Goal: Information Seeking & Learning: Learn about a topic

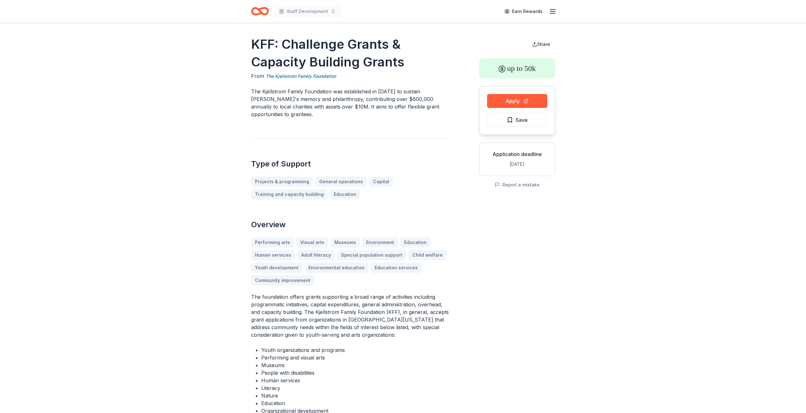
click at [259, 12] on icon "Home" at bounding box center [263, 11] width 10 height 6
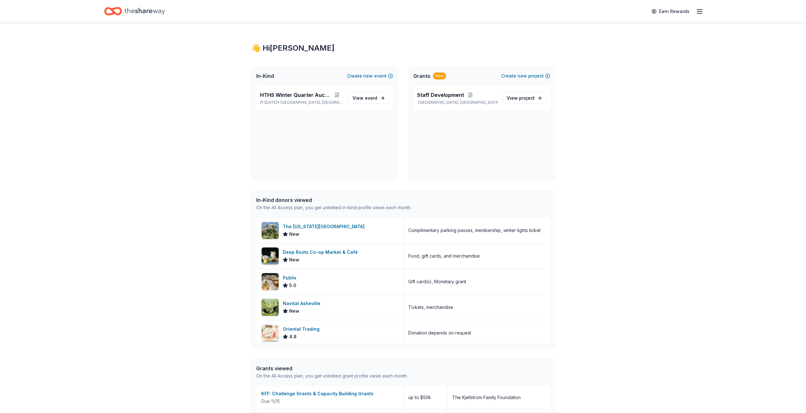
click at [418, 76] on span "Grants" at bounding box center [421, 76] width 17 height 8
click at [433, 92] on span "Staff Development" at bounding box center [440, 95] width 47 height 8
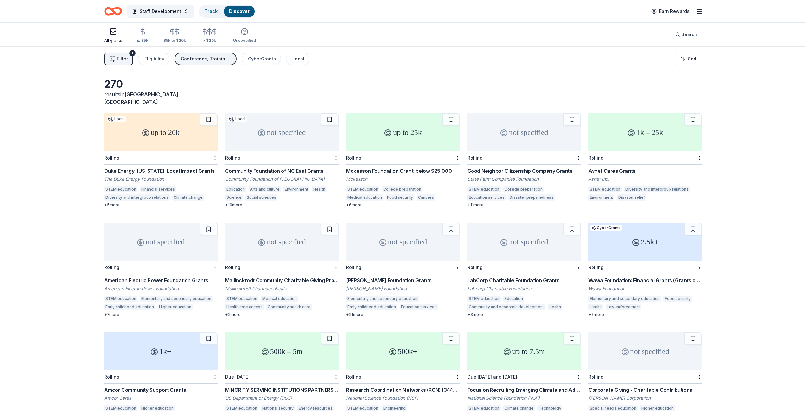
click at [123, 167] on div "Duke Energy: [US_STATE]: Local Impact Grants" at bounding box center [160, 171] width 113 height 8
click at [293, 167] on div "Community Foundation of NC East Grants" at bounding box center [281, 171] width 113 height 8
click at [400, 167] on div "Mckesson Foundation Grant: below $25,000" at bounding box center [402, 171] width 113 height 8
click at [540, 167] on div "Good Neighbor Citizenship Company Grants" at bounding box center [524, 171] width 113 height 8
click at [618, 167] on div "Avnet Cares Grants" at bounding box center [645, 171] width 113 height 8
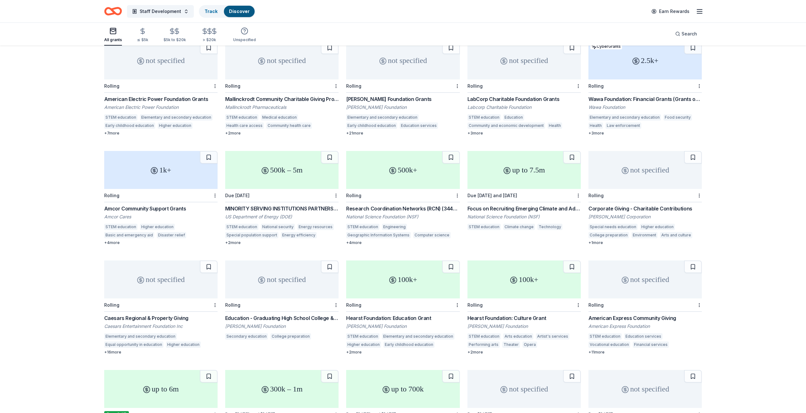
scroll to position [190, 0]
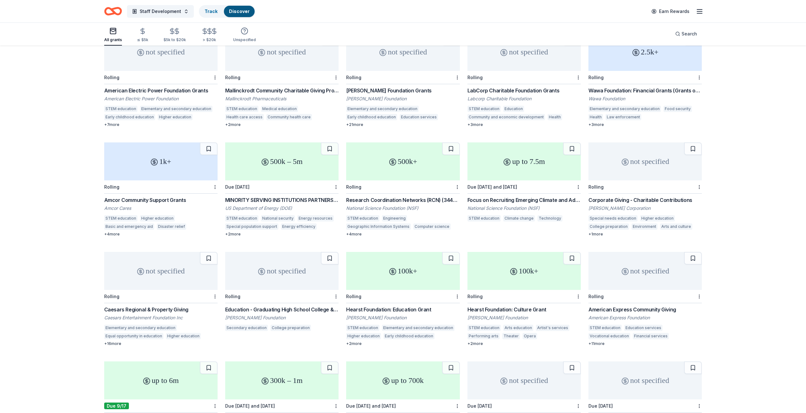
click at [629, 160] on div "not specified" at bounding box center [645, 162] width 113 height 38
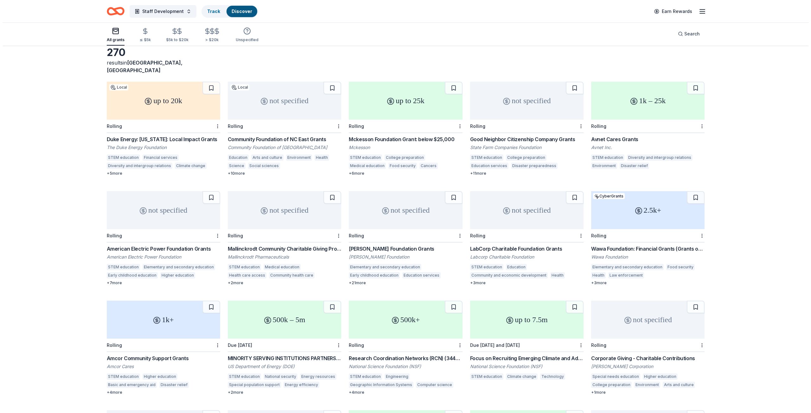
scroll to position [0, 0]
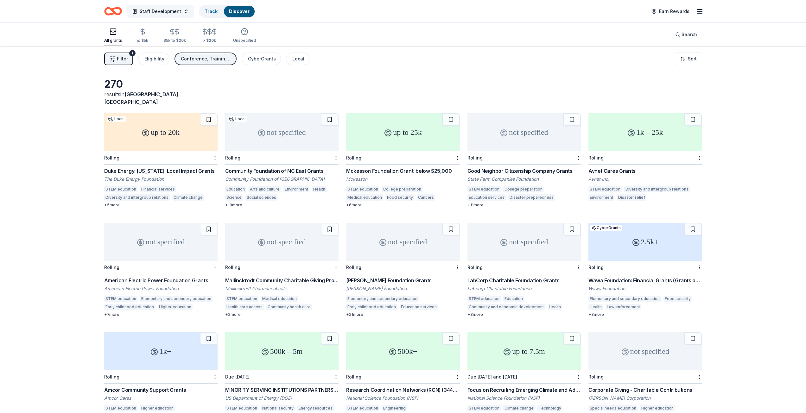
click at [184, 12] on button "Staff Development" at bounding box center [160, 11] width 67 height 13
click at [401, 80] on div "270 results in Cape Fear, NC" at bounding box center [403, 92] width 598 height 28
click at [119, 58] on span "Filter" at bounding box center [122, 59] width 11 height 8
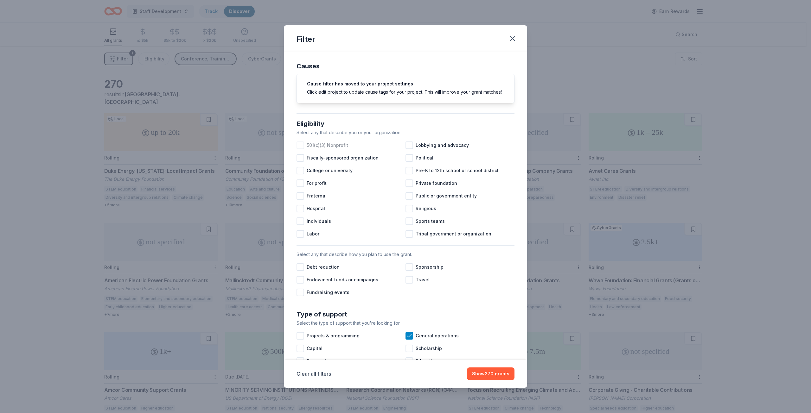
click at [301, 149] on div at bounding box center [301, 146] width 8 height 8
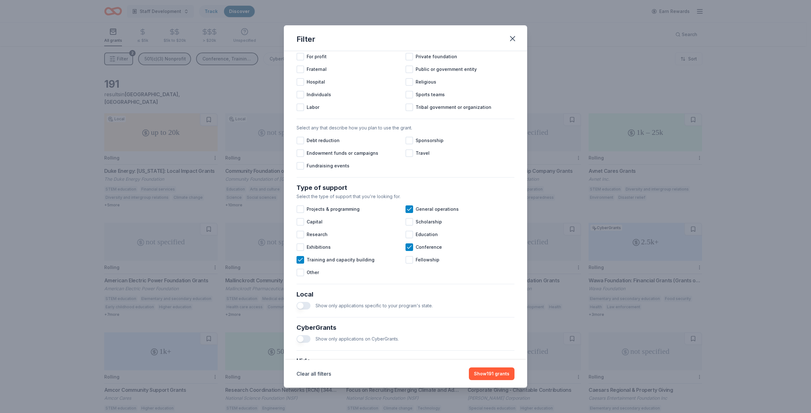
scroll to position [158, 0]
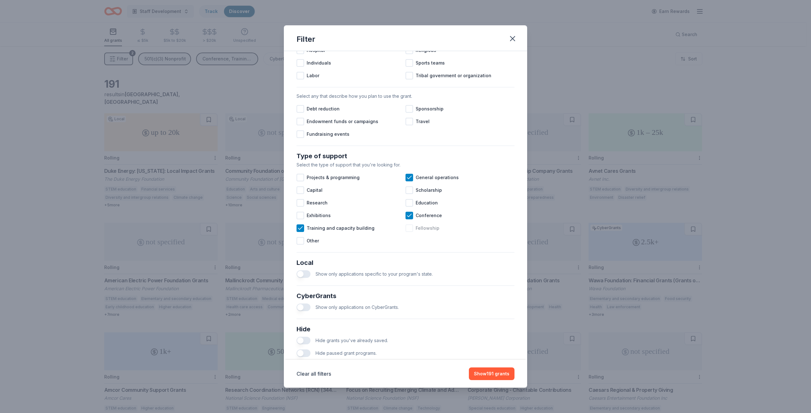
click at [407, 232] on div at bounding box center [410, 229] width 8 height 8
click at [302, 194] on div at bounding box center [301, 191] width 8 height 8
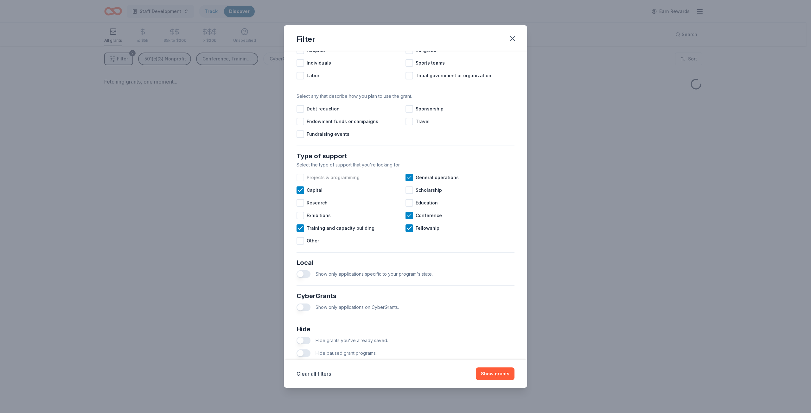
click at [302, 182] on div at bounding box center [301, 178] width 8 height 8
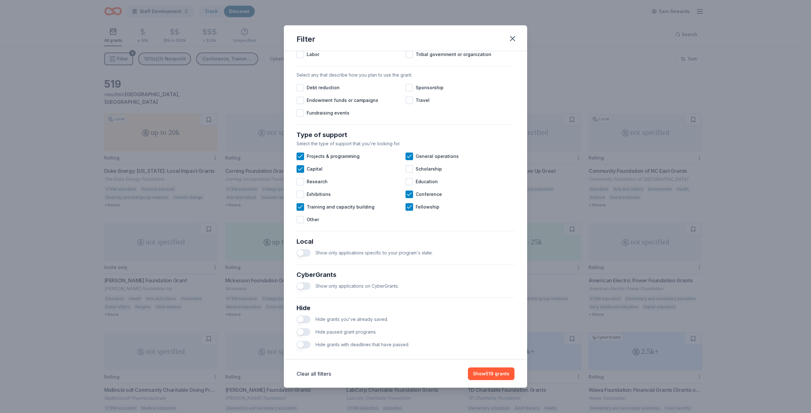
scroll to position [190, 0]
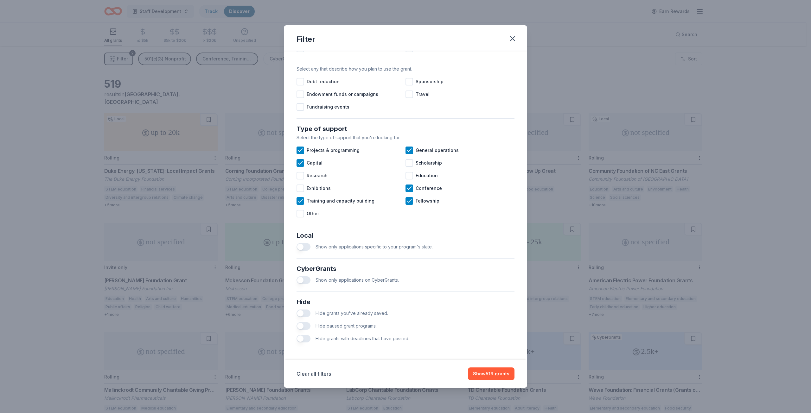
click at [300, 248] on button "button" at bounding box center [304, 247] width 14 height 8
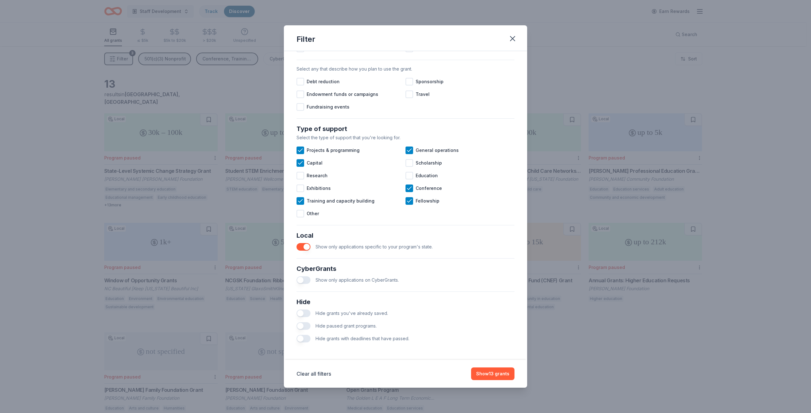
click at [304, 283] on button "button" at bounding box center [304, 281] width 14 height 8
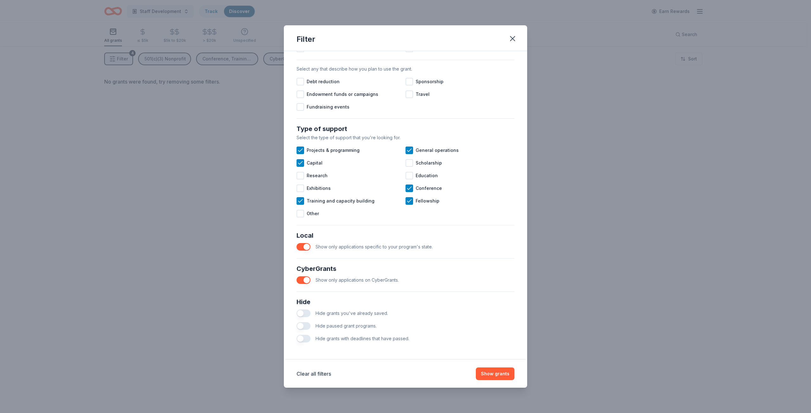
scroll to position [192, 0]
click at [494, 375] on button "Show grants" at bounding box center [495, 374] width 39 height 13
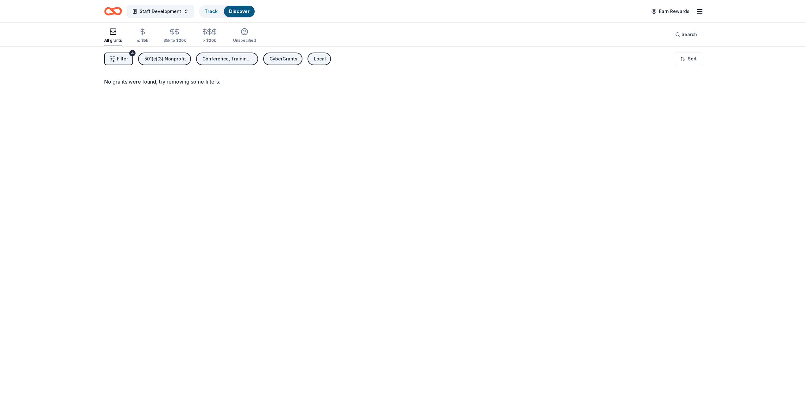
click at [125, 56] on span "Filter" at bounding box center [122, 59] width 11 height 8
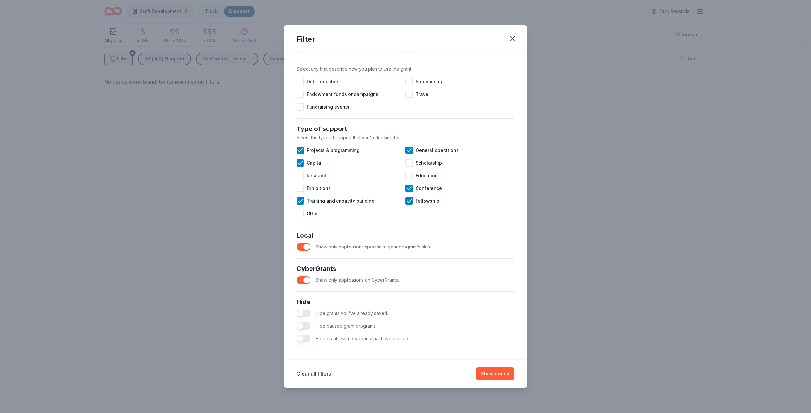
click at [301, 279] on button "button" at bounding box center [304, 281] width 14 height 8
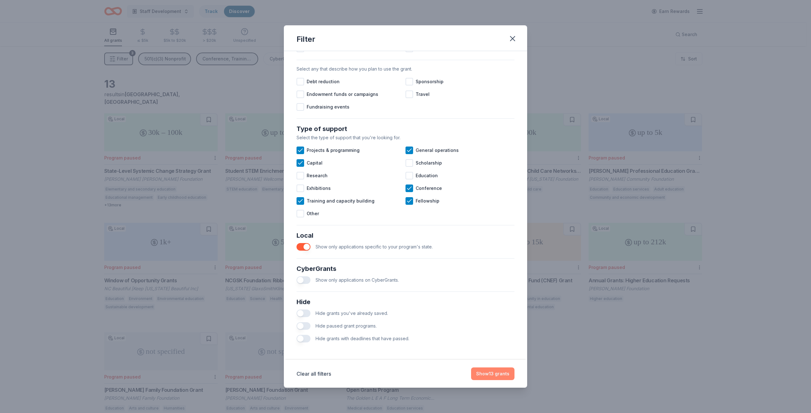
click at [486, 375] on button "Show 13 grants" at bounding box center [492, 374] width 43 height 13
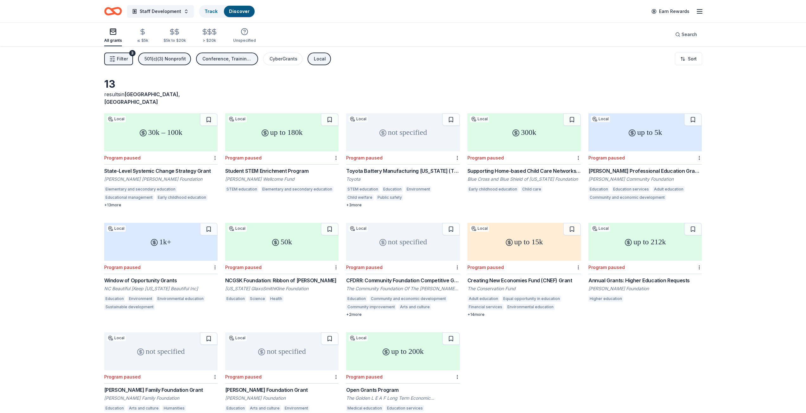
click at [146, 167] on div "State-Level Systemic Change Strategy Grant" at bounding box center [160, 171] width 113 height 8
click at [420, 167] on div "Toyota Battery Manufacturing North Carolina (TBMNC) Grants" at bounding box center [402, 171] width 113 height 8
click at [688, 167] on div "Harold T. Sumner Professional Education Grants" at bounding box center [645, 171] width 113 height 8
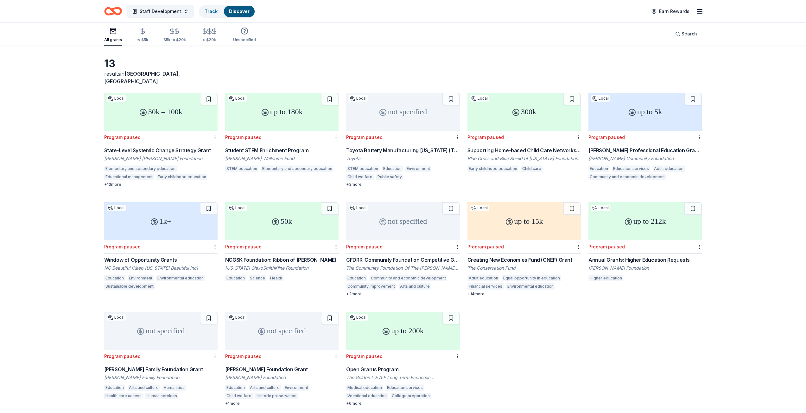
scroll to position [32, 0]
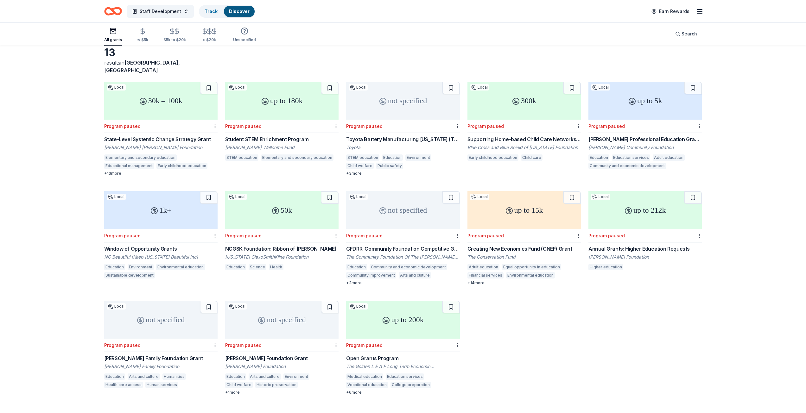
click at [284, 245] on div "NCGSK Foundation: Ribbon of Hope Grant" at bounding box center [281, 249] width 113 height 8
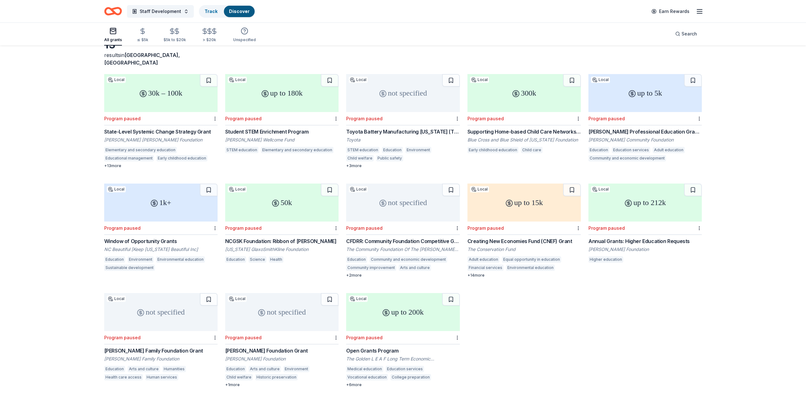
scroll to position [46, 0]
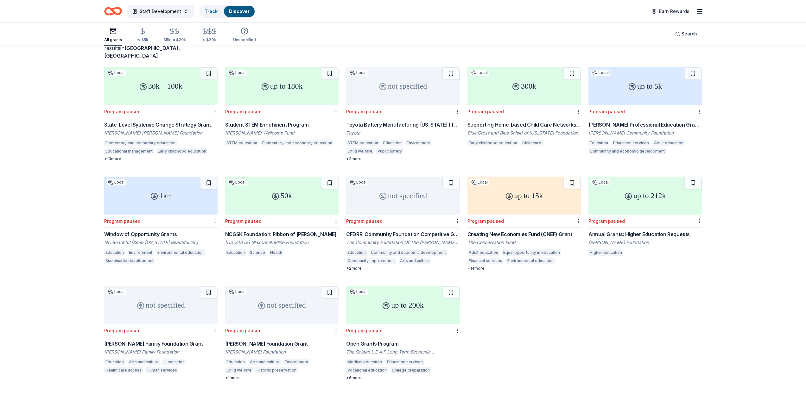
click at [162, 340] on div "Samuel L. Phillips Family Foundation Grant" at bounding box center [160, 344] width 113 height 8
click at [262, 340] on div "Huffman-Cornwell Foundation Grant" at bounding box center [281, 344] width 113 height 8
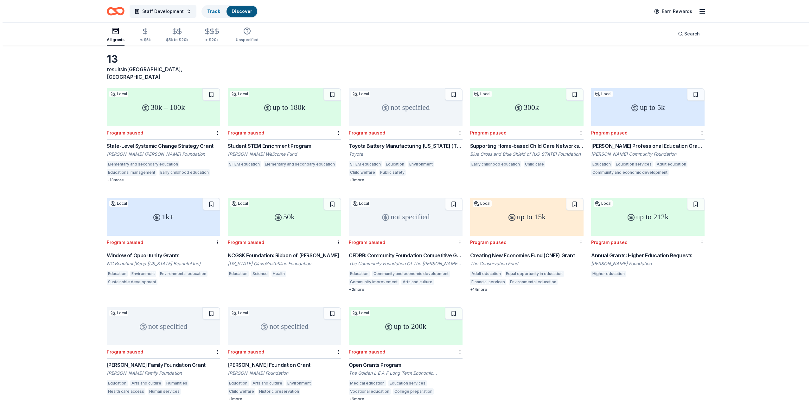
scroll to position [0, 0]
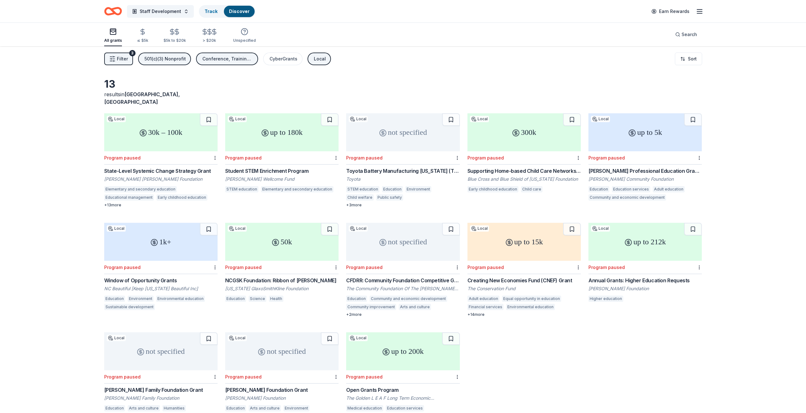
click at [122, 59] on span "Filter" at bounding box center [122, 59] width 11 height 8
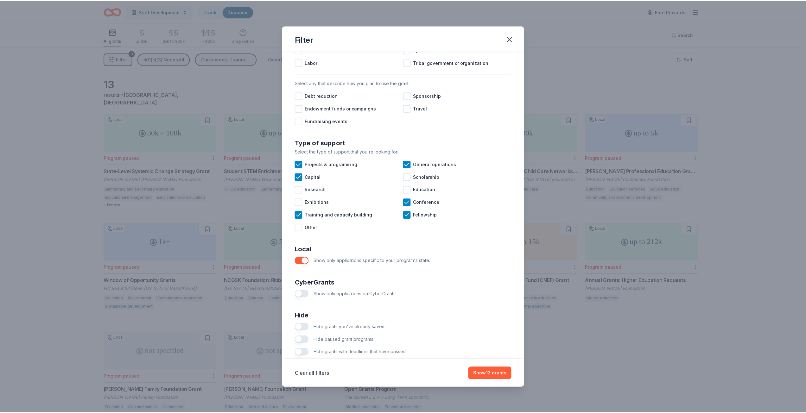
scroll to position [190, 0]
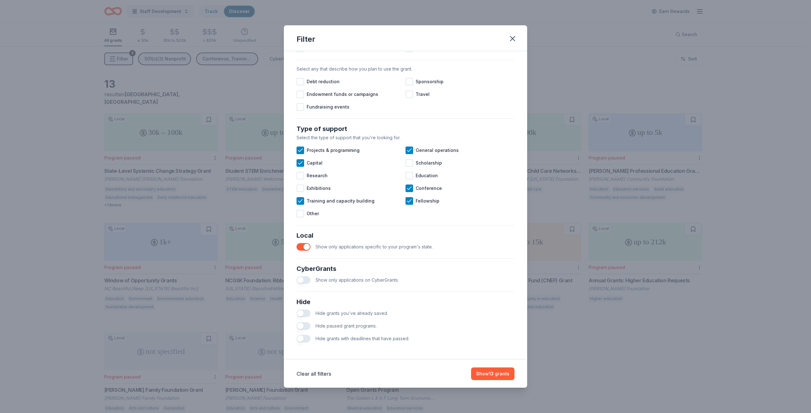
click at [304, 248] on button "button" at bounding box center [304, 247] width 14 height 8
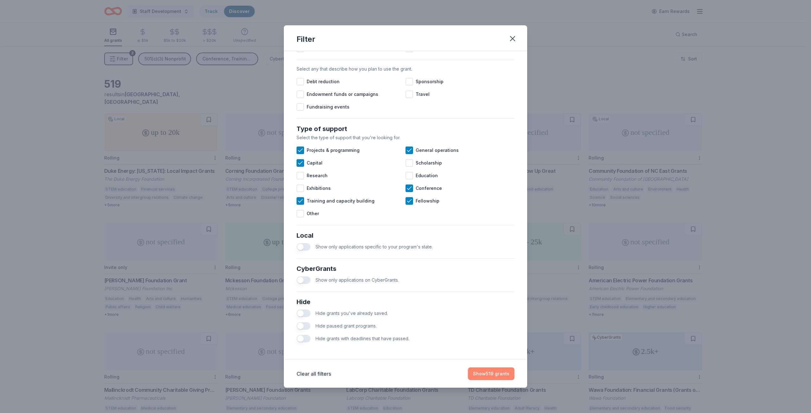
click at [486, 372] on button "Show 519 grants" at bounding box center [491, 374] width 47 height 13
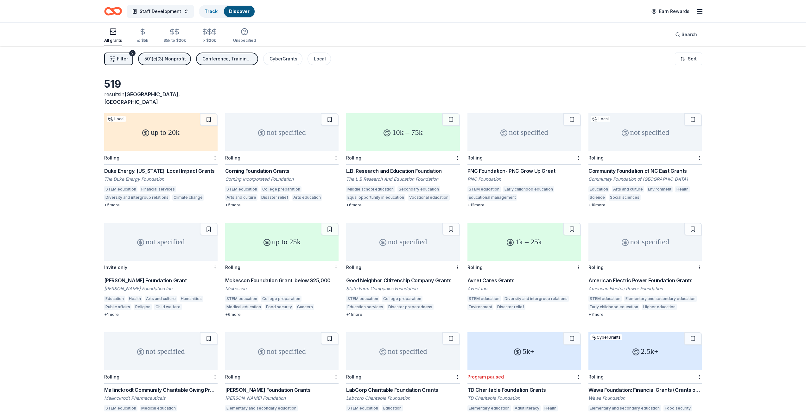
click at [268, 167] on div "Corning Foundation Grants" at bounding box center [281, 171] width 113 height 8
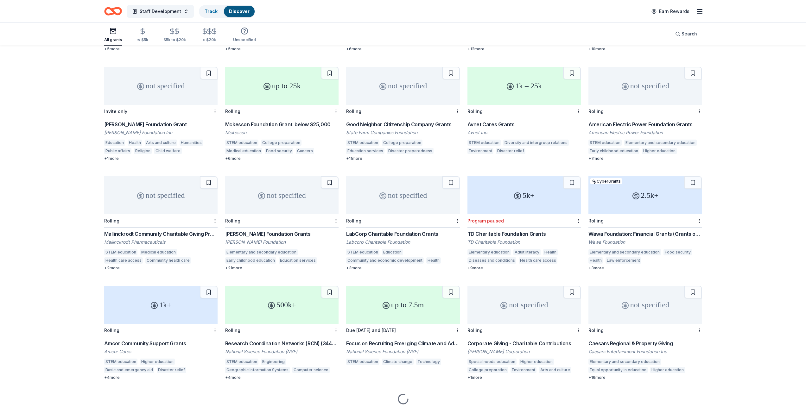
scroll to position [158, 0]
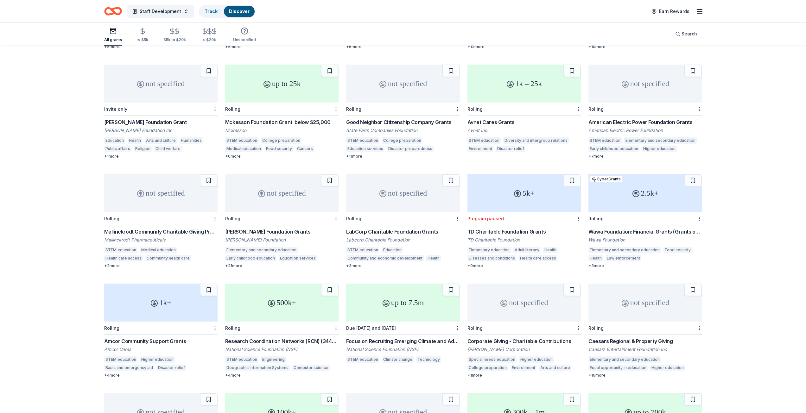
click at [161, 228] on div "Mallinckrodt Community Charitable Giving Program" at bounding box center [160, 232] width 113 height 8
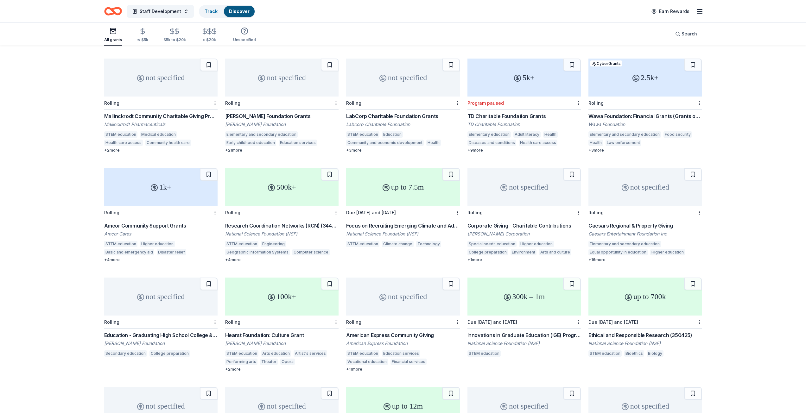
scroll to position [285, 0]
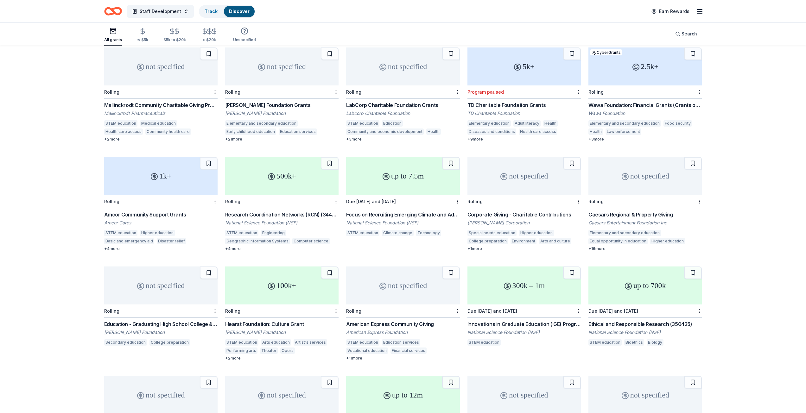
click at [374, 289] on div "not specified" at bounding box center [402, 286] width 113 height 38
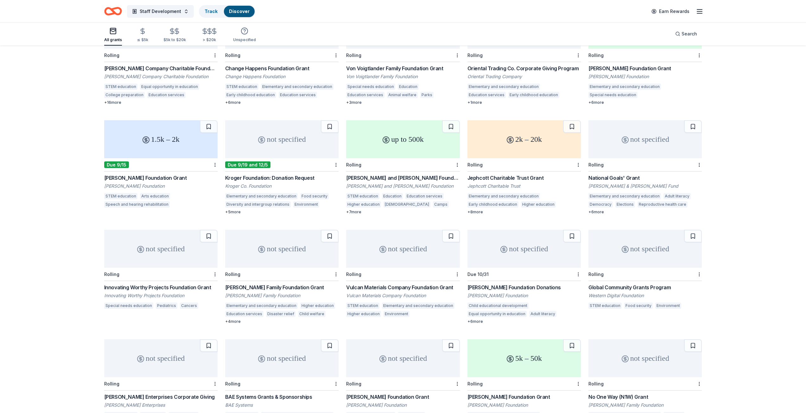
scroll to position [1260, 0]
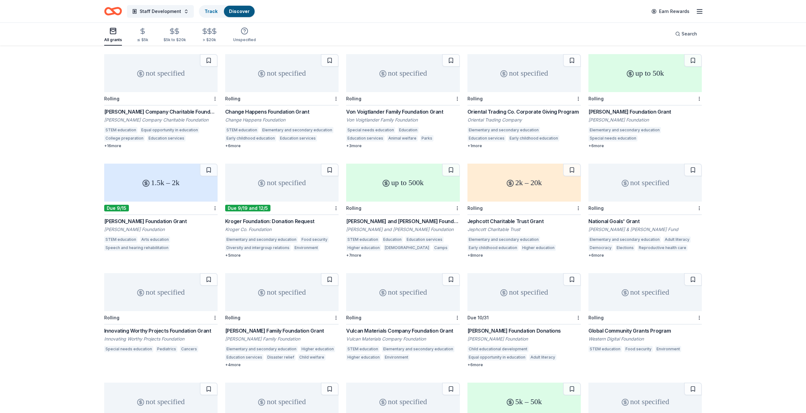
click at [114, 6] on icon "Home" at bounding box center [113, 11] width 18 height 15
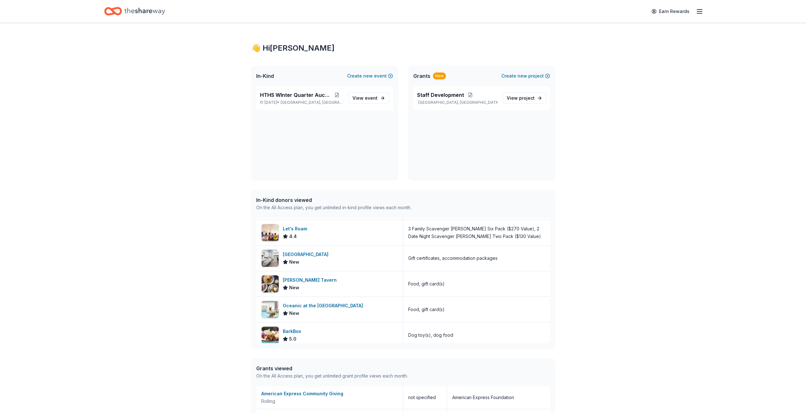
click at [267, 77] on span "In-Kind" at bounding box center [265, 76] width 18 height 8
click at [271, 99] on div "HTHS WInter Quarter Auction Dec 06, 2025 • Wilmington, NC" at bounding box center [301, 98] width 83 height 14
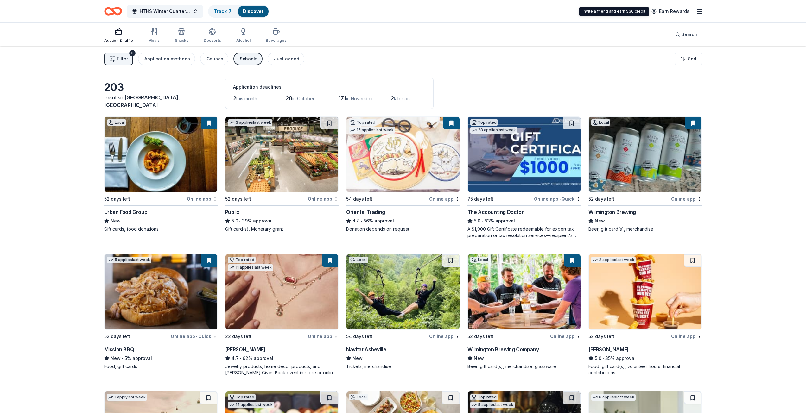
click at [699, 10] on line "button" at bounding box center [699, 10] width 5 height 0
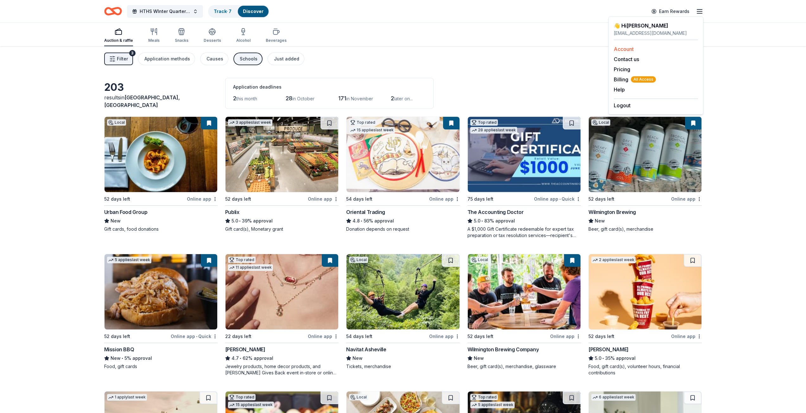
click at [623, 48] on link "Account" at bounding box center [624, 49] width 20 height 6
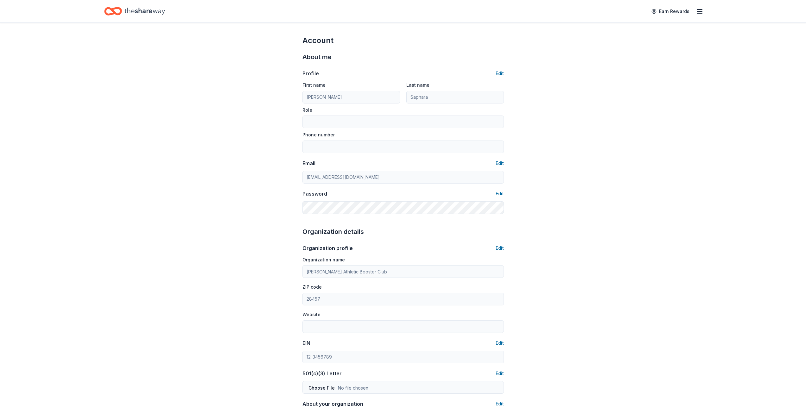
click at [699, 12] on icon "button" at bounding box center [700, 12] width 8 height 8
click at [621, 81] on span "Billing All Access" at bounding box center [635, 80] width 42 height 8
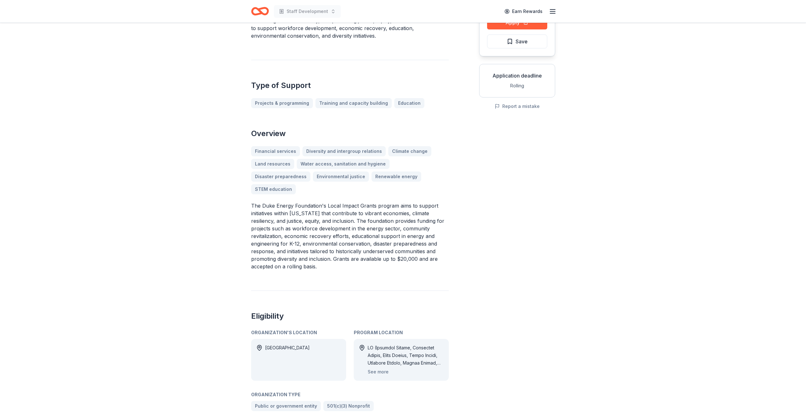
scroll to position [95, 0]
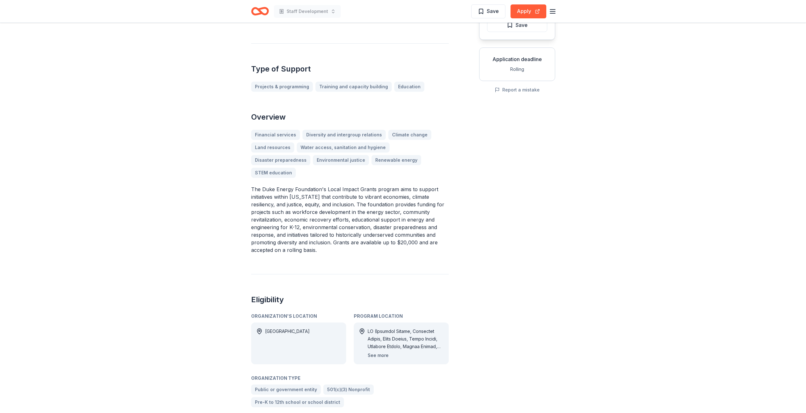
click at [381, 352] on button "See more" at bounding box center [378, 356] width 21 height 8
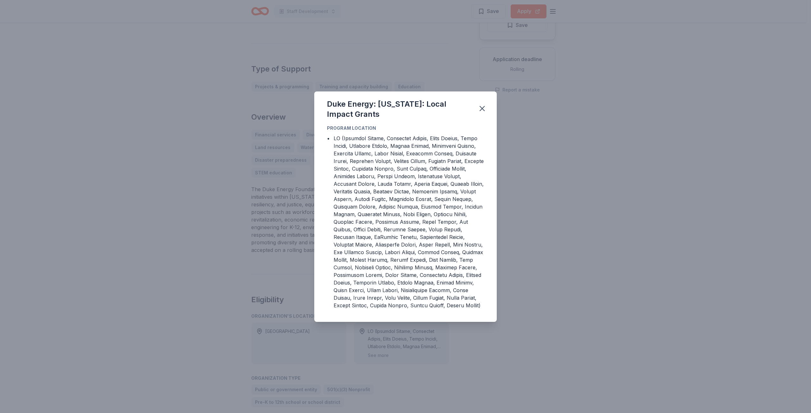
drag, startPoint x: 653, startPoint y: 259, endPoint x: 624, endPoint y: 287, distance: 40.6
click at [652, 259] on div "Duke Energy: North Carolina: Local Impact Grants Program Location •" at bounding box center [405, 206] width 811 height 413
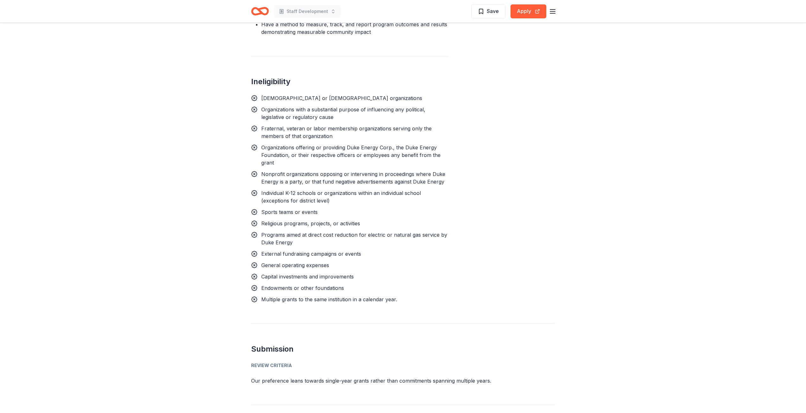
scroll to position [760, 0]
click at [271, 377] on p "Our preference leans towards single-year grants rather than commitments spannin…" at bounding box center [403, 381] width 304 height 8
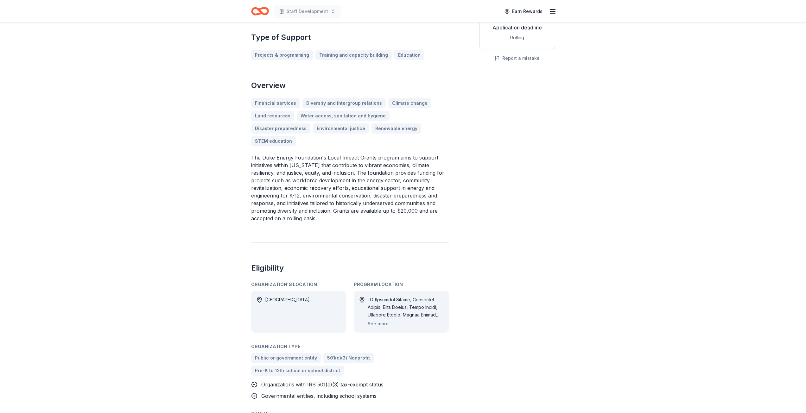
scroll to position [0, 0]
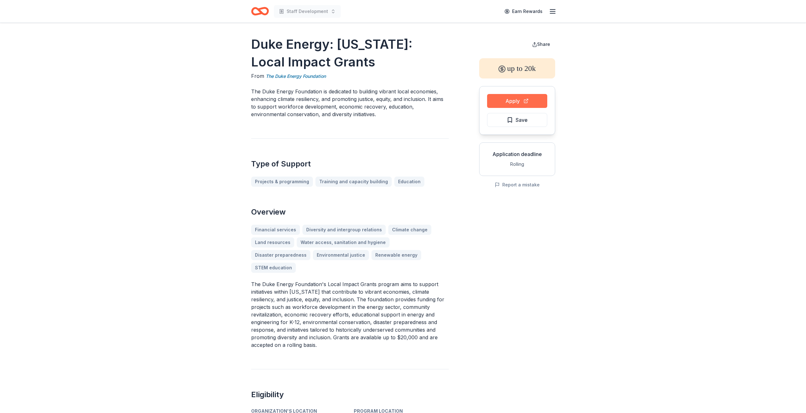
click at [516, 100] on button "Apply" at bounding box center [517, 101] width 60 height 14
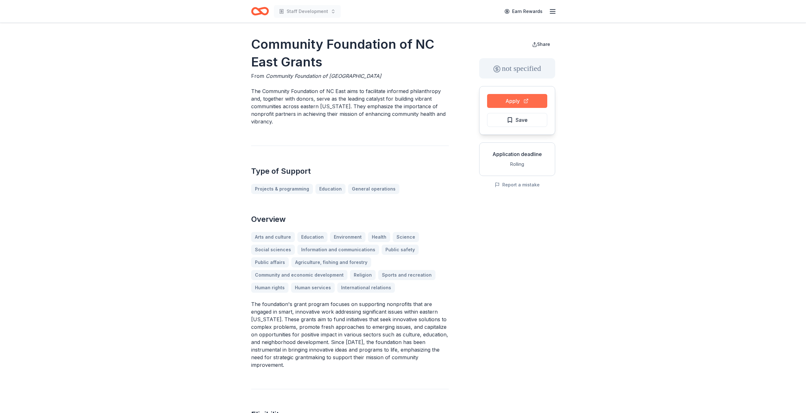
click at [511, 102] on button "Apply" at bounding box center [517, 101] width 60 height 14
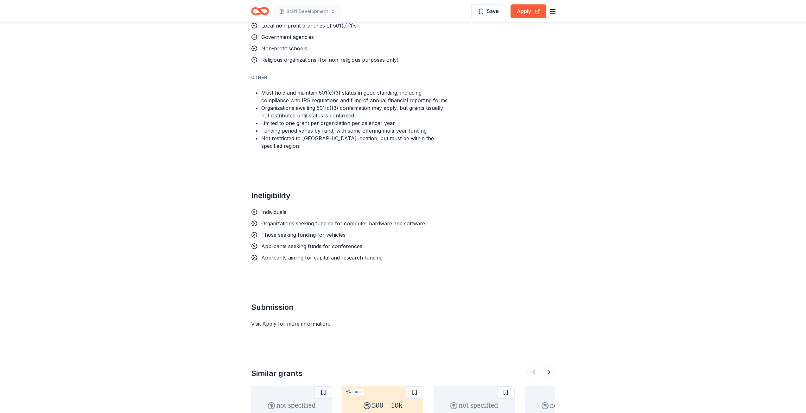
scroll to position [507, 0]
click at [279, 318] on div "Visit Apply for more information." at bounding box center [403, 322] width 304 height 8
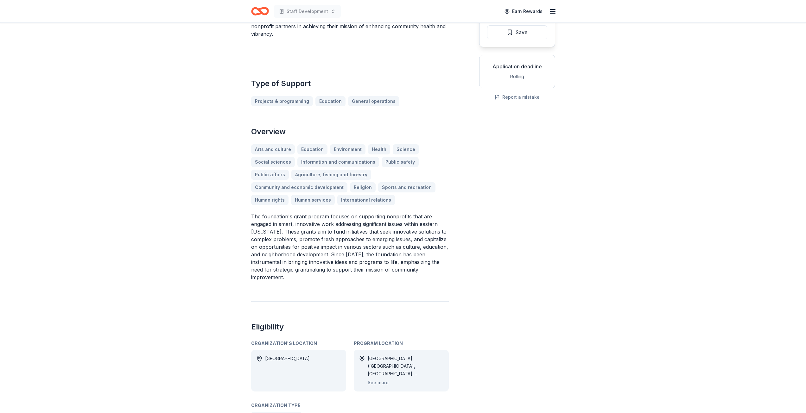
scroll to position [0, 0]
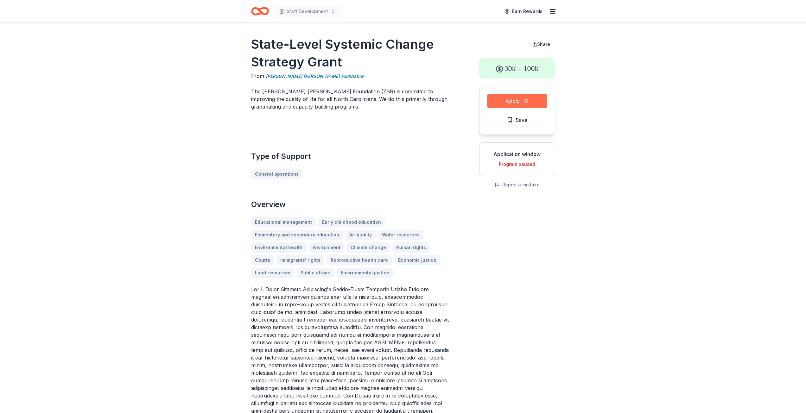
click at [512, 99] on button "Apply" at bounding box center [517, 101] width 60 height 14
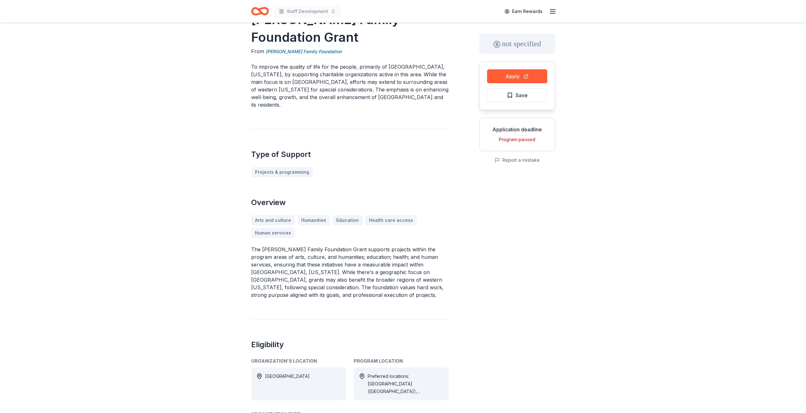
scroll to position [32, 0]
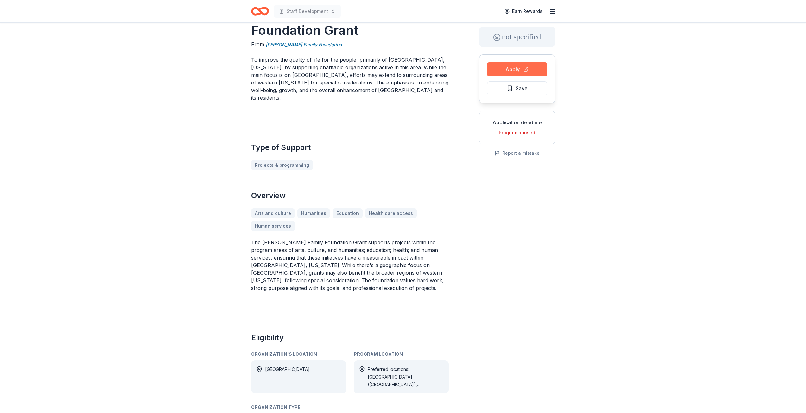
click at [510, 68] on button "Apply" at bounding box center [517, 69] width 60 height 14
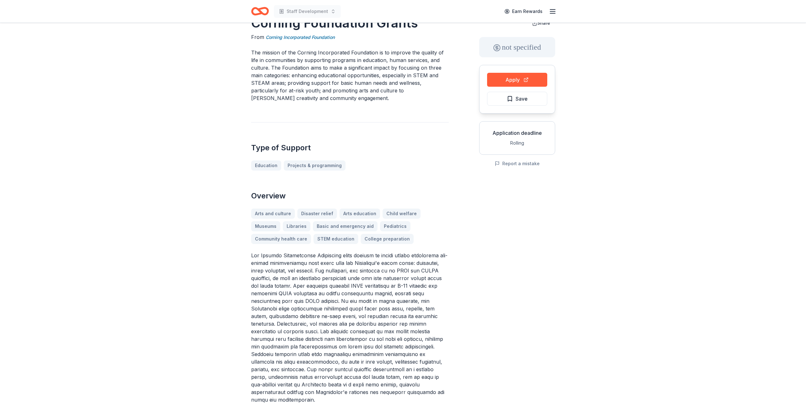
scroll to position [32, 0]
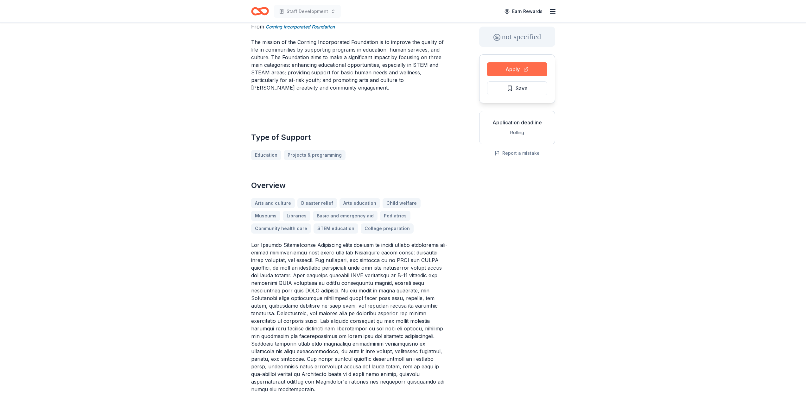
click at [510, 67] on button "Apply" at bounding box center [517, 69] width 60 height 14
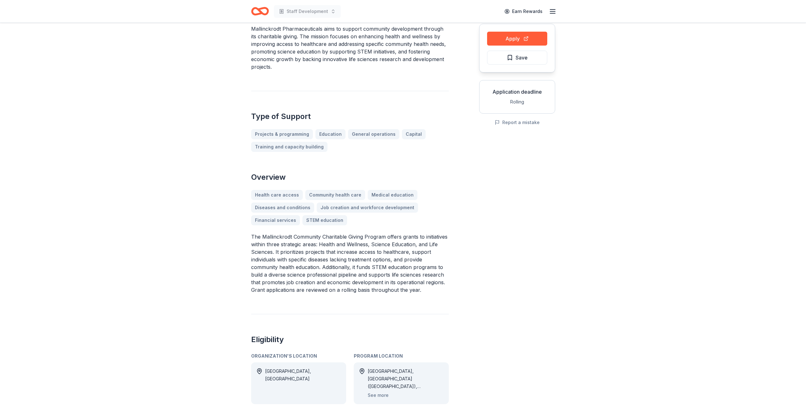
scroll to position [63, 0]
click at [380, 396] on button "See more" at bounding box center [378, 395] width 21 height 8
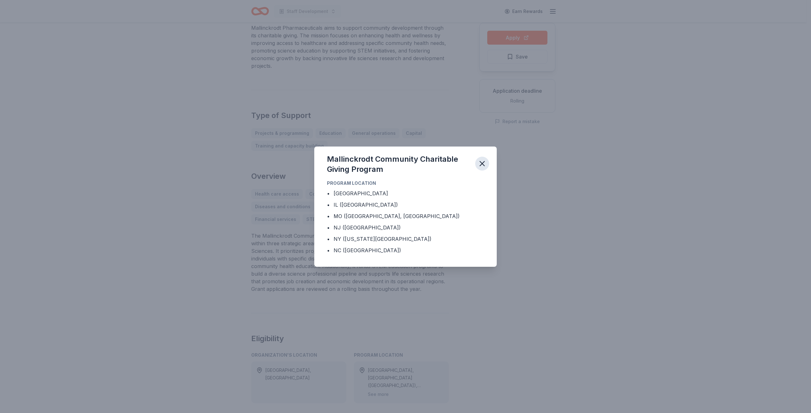
click at [482, 163] on icon "button" at bounding box center [482, 164] width 4 height 4
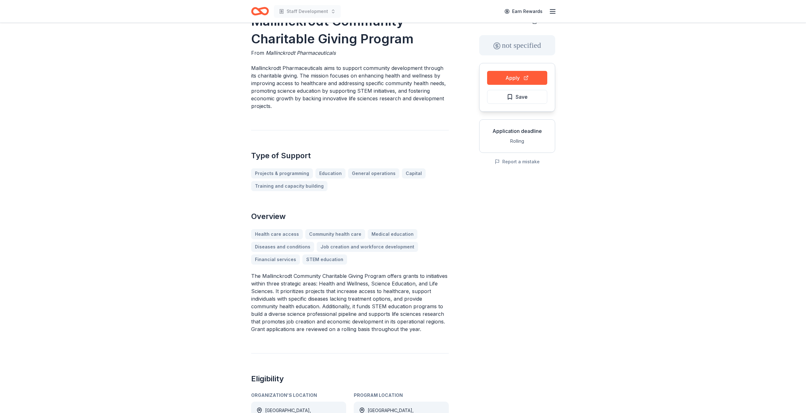
scroll to position [0, 0]
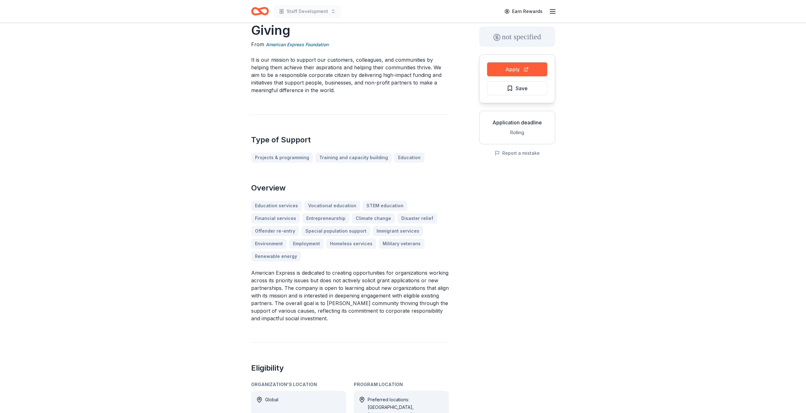
scroll to position [63, 0]
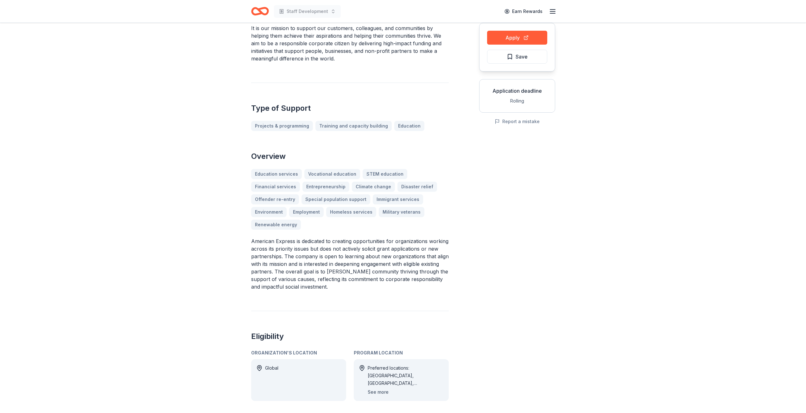
click at [371, 394] on button "See more" at bounding box center [378, 393] width 21 height 8
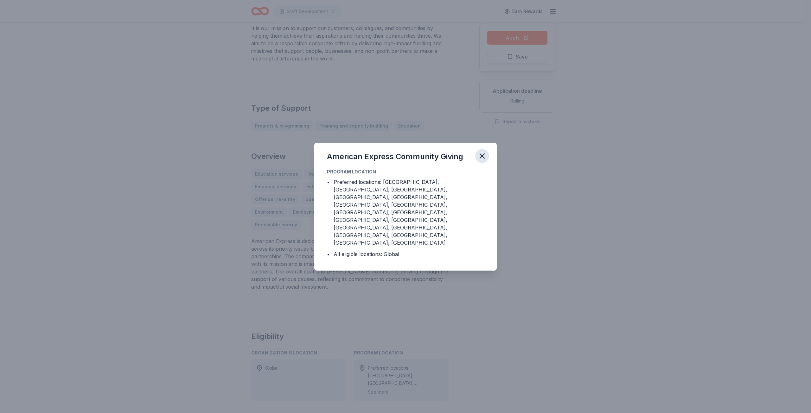
click at [483, 158] on icon "button" at bounding box center [482, 156] width 4 height 4
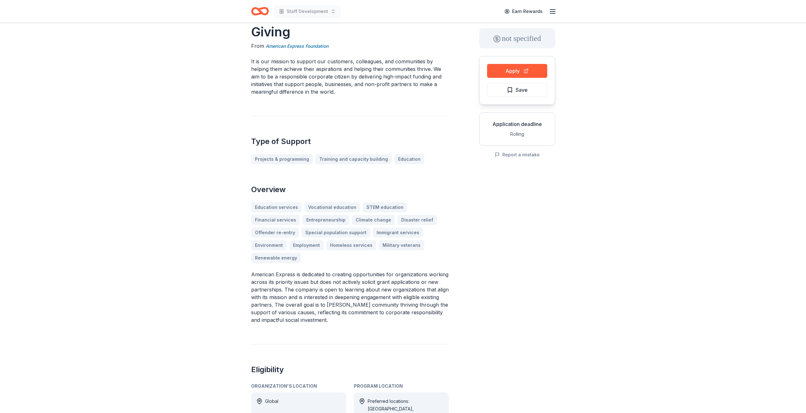
scroll to position [0, 0]
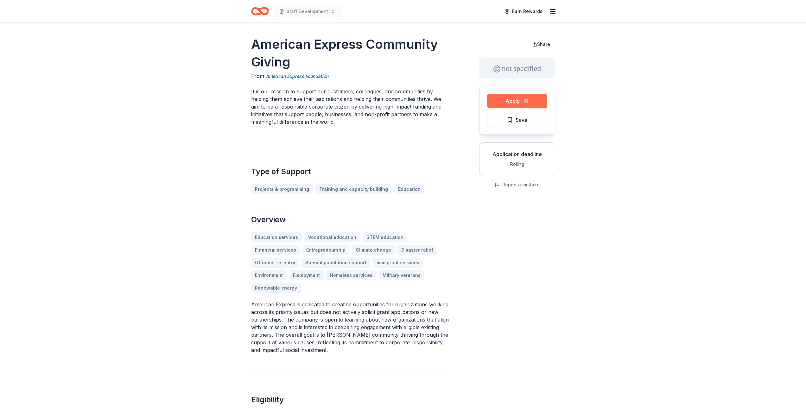
click at [508, 102] on button "Apply" at bounding box center [517, 101] width 60 height 14
